Goal: Task Accomplishment & Management: Use online tool/utility

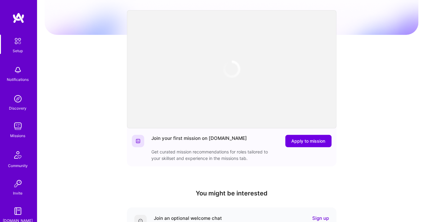
scroll to position [84, 0]
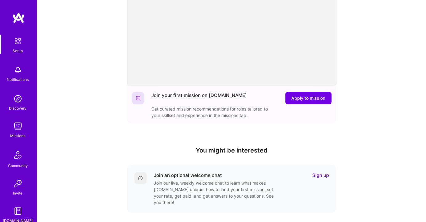
click at [14, 73] on img at bounding box center [18, 70] width 12 height 12
click at [19, 105] on div "Discovery" at bounding box center [18, 108] width 18 height 6
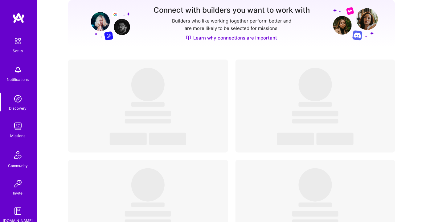
scroll to position [84, 0]
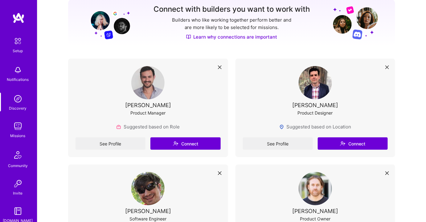
click at [16, 131] on img at bounding box center [18, 126] width 12 height 12
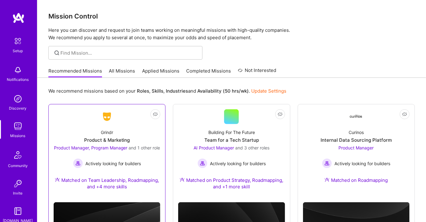
scroll to position [28, 0]
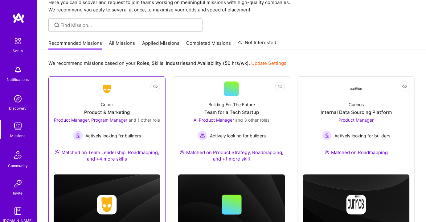
click at [73, 120] on span "Product Manager, Program Manager" at bounding box center [91, 119] width 74 height 5
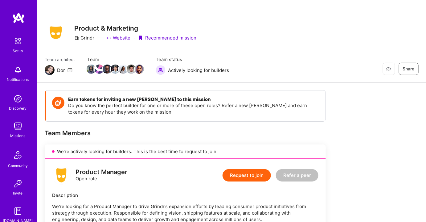
click at [21, 102] on img at bounding box center [18, 99] width 12 height 12
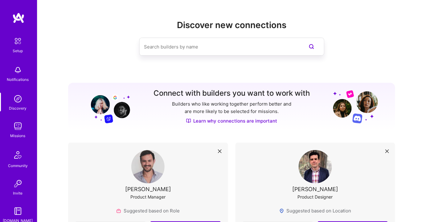
click at [20, 129] on img at bounding box center [18, 126] width 12 height 12
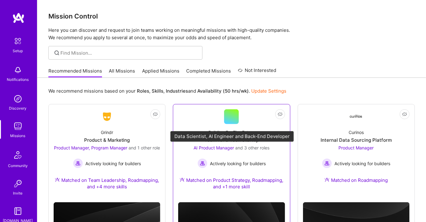
click at [206, 146] on span "AI Product Manager" at bounding box center [214, 147] width 40 height 5
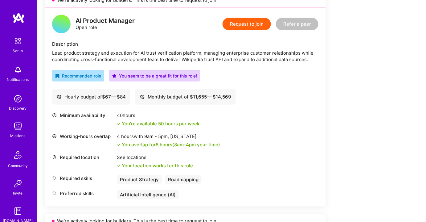
scroll to position [140, 0]
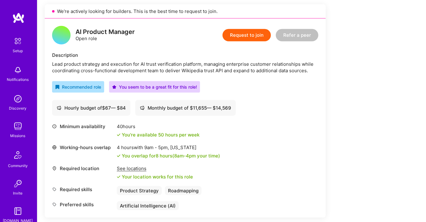
click at [14, 132] on div "Missions" at bounding box center [17, 135] width 15 height 6
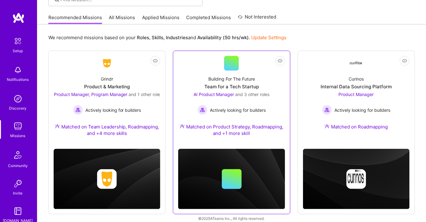
scroll to position [60, 0]
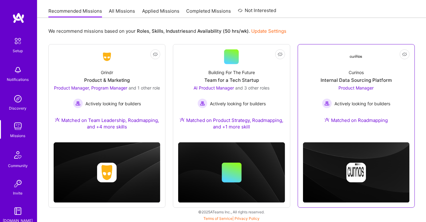
click at [349, 85] on span "Product Manager" at bounding box center [356, 87] width 35 height 5
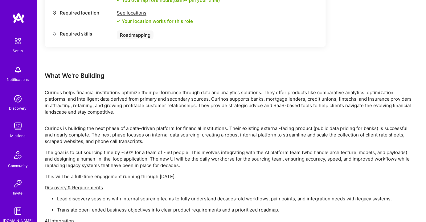
scroll to position [56, 0]
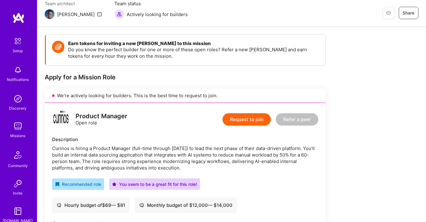
click at [17, 131] on img at bounding box center [18, 126] width 12 height 12
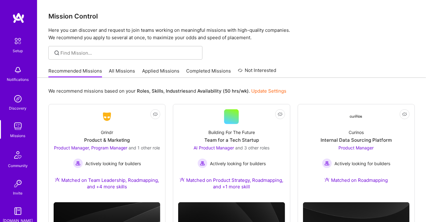
click at [126, 70] on link "All Missions" at bounding box center [122, 73] width 26 height 10
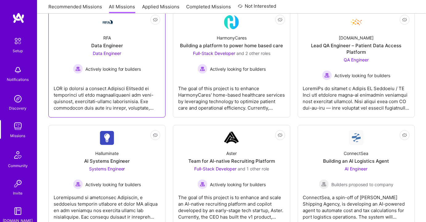
scroll to position [112, 0]
